Goal: Information Seeking & Learning: Learn about a topic

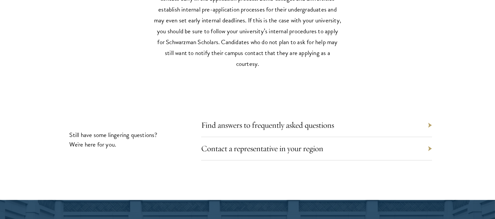
scroll to position [3122, 0]
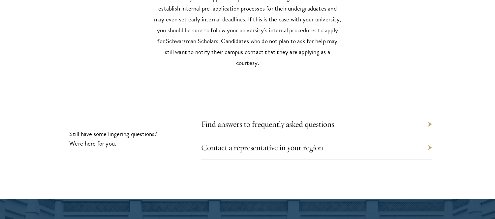
click at [264, 116] on div "Find answers to frequently asked questions" at bounding box center [316, 124] width 231 height 23
click at [372, 126] on div "Find answers to frequently asked questions" at bounding box center [316, 124] width 231 height 23
click at [295, 144] on link "Contact a representative in your region" at bounding box center [267, 147] width 122 height 10
click at [279, 120] on link "Find answers to frequently asked questions" at bounding box center [272, 124] width 133 height 10
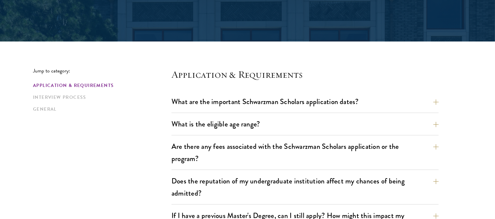
scroll to position [137, 0]
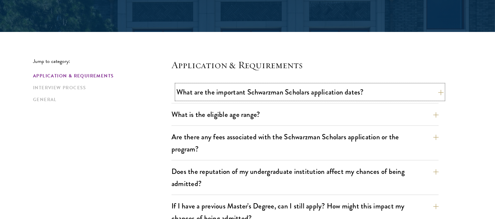
click at [358, 91] on button "What are the important Schwarzman Scholars application dates?" at bounding box center [309, 92] width 267 height 15
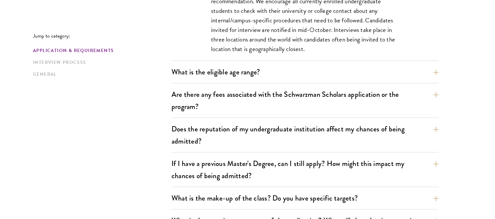
scroll to position [383, 0]
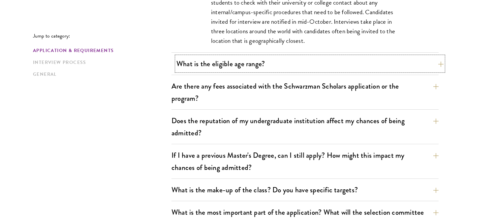
click at [309, 68] on button "What is the eligible age range?" at bounding box center [309, 63] width 267 height 15
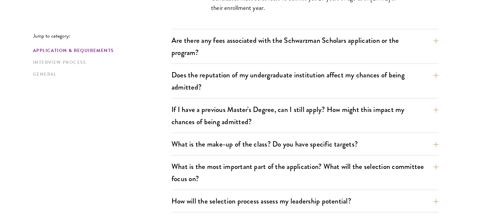
scroll to position [279, 0]
click at [295, 48] on button "Are there any fees associated with the Schwarzman Scholars application or the p…" at bounding box center [309, 46] width 267 height 27
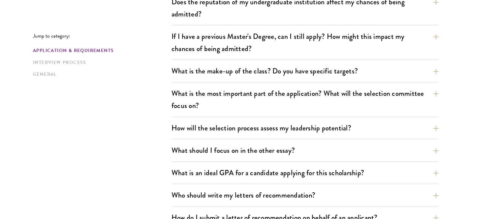
scroll to position [419, 0]
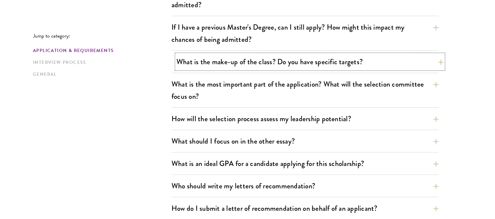
click at [287, 64] on button "What is the make-up of the class? Do you have specific targets?" at bounding box center [309, 61] width 267 height 15
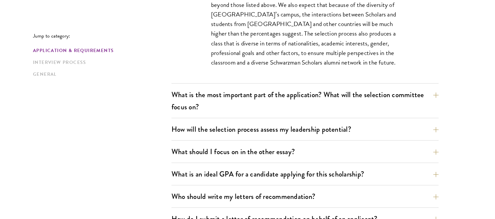
scroll to position [438, 0]
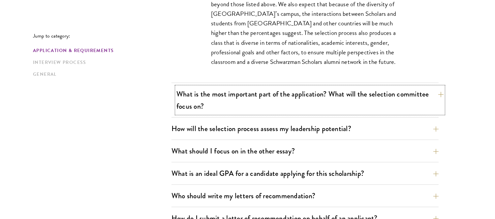
click at [297, 106] on button "What is the most important part of the application? What will the selection com…" at bounding box center [309, 100] width 267 height 27
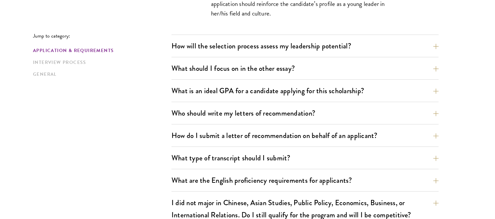
scroll to position [485, 0]
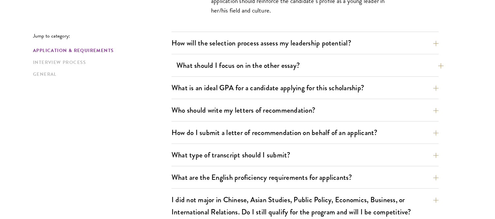
click at [174, 61] on div "What should I focus on in the other essay? The personal statement asks for cand…" at bounding box center [304, 67] width 267 height 19
click at [203, 63] on button "What should I focus on in the other essay?" at bounding box center [309, 65] width 267 height 15
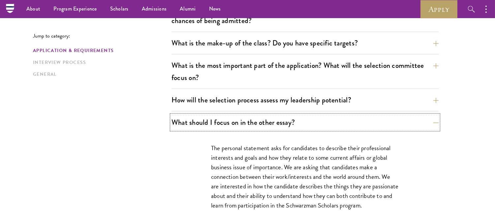
scroll to position [334, 0]
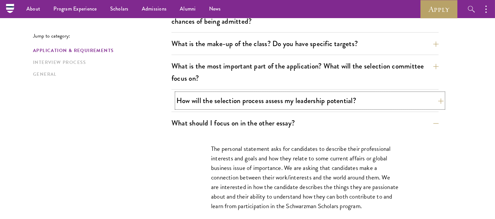
click at [206, 96] on button "How will the selection process assess my leadership potential?" at bounding box center [309, 100] width 267 height 15
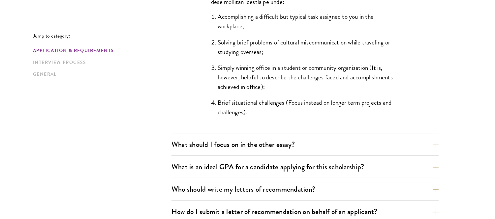
scroll to position [660, 0]
